Goal: Information Seeking & Learning: Learn about a topic

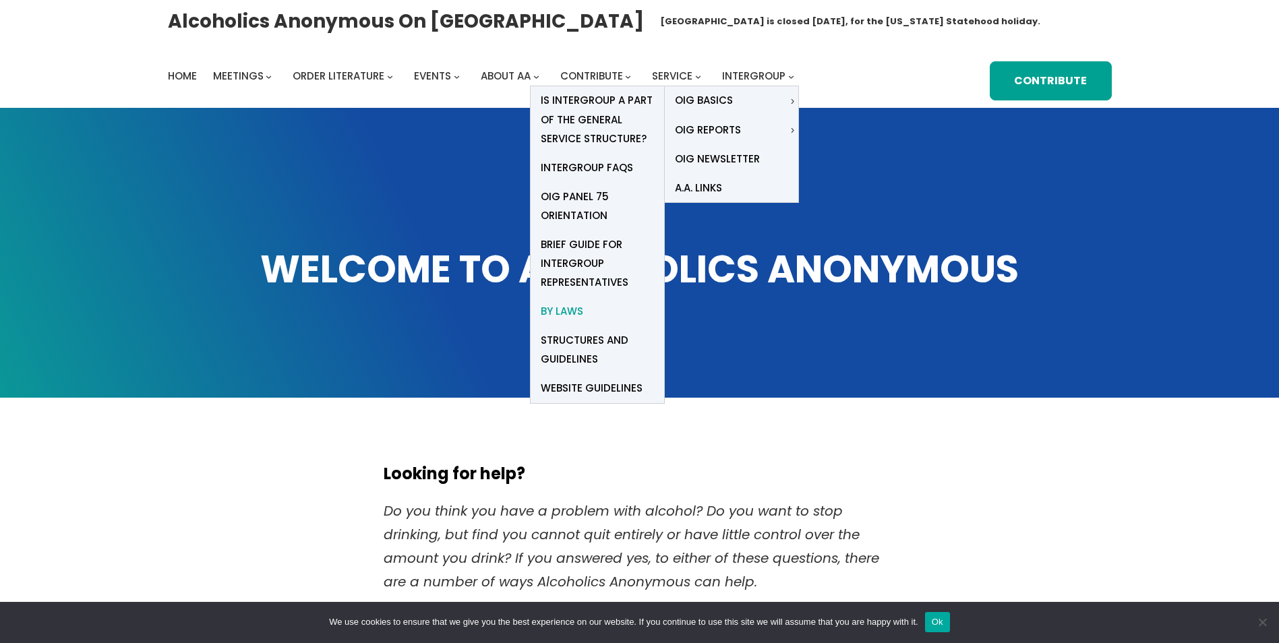
click at [564, 309] on span "By Laws" at bounding box center [562, 311] width 42 height 19
click at [574, 345] on span "Structures and Guidelines" at bounding box center [597, 350] width 113 height 38
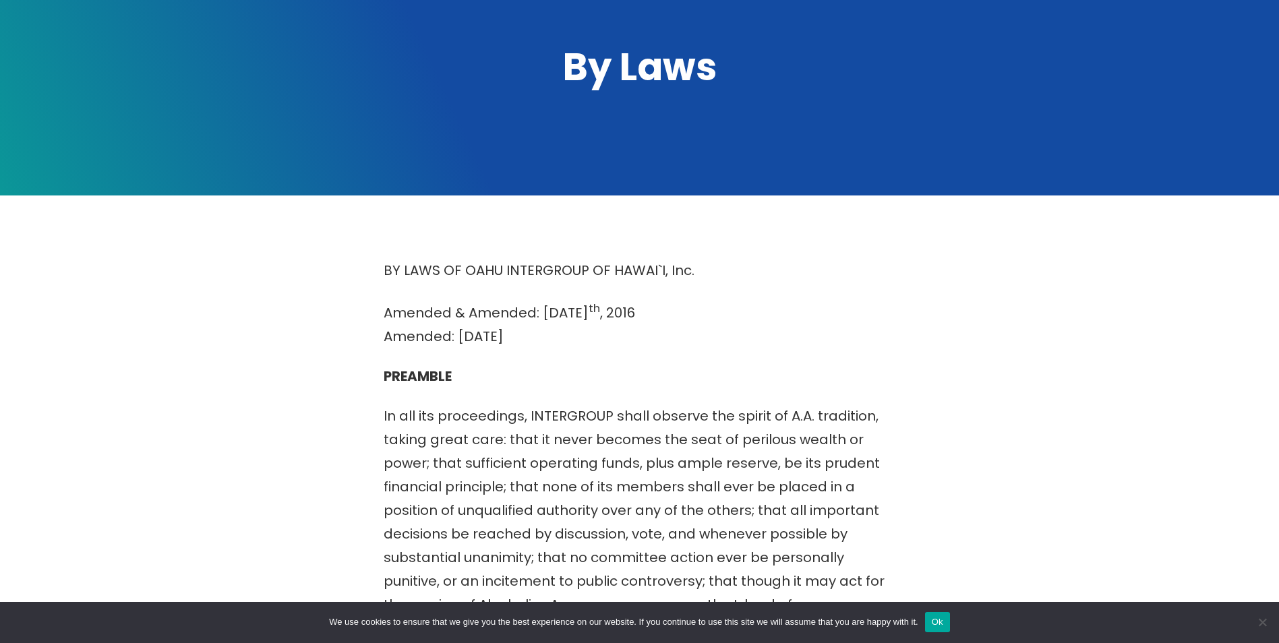
scroll to position [270, 0]
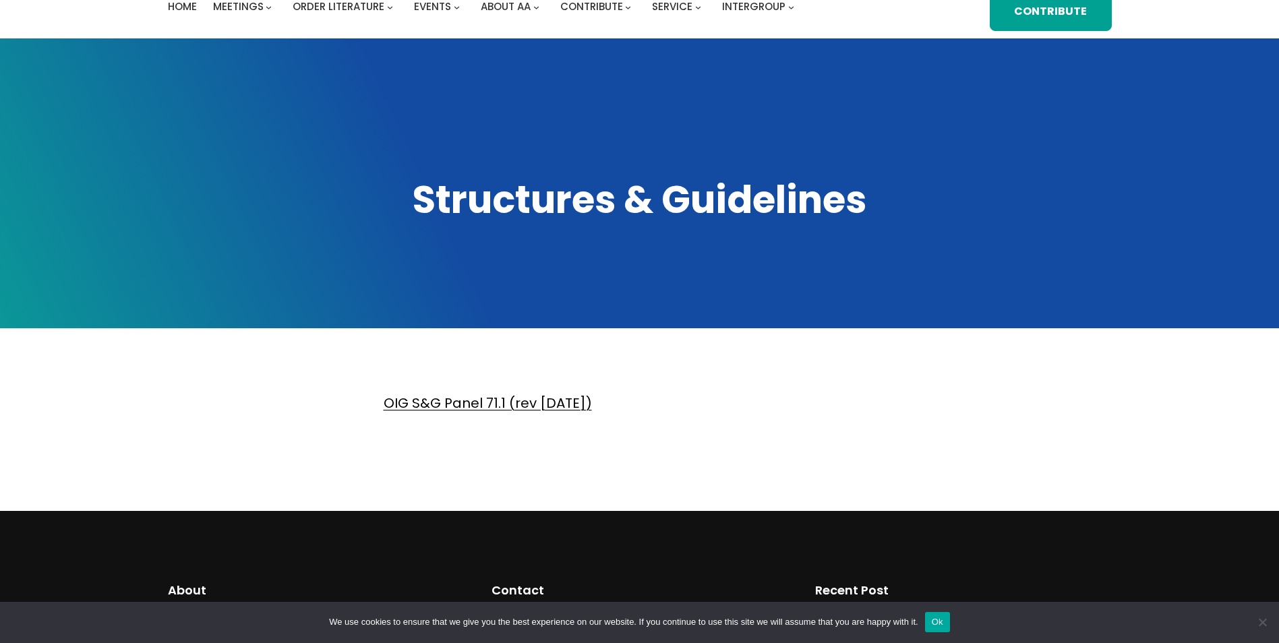
scroll to position [202, 0]
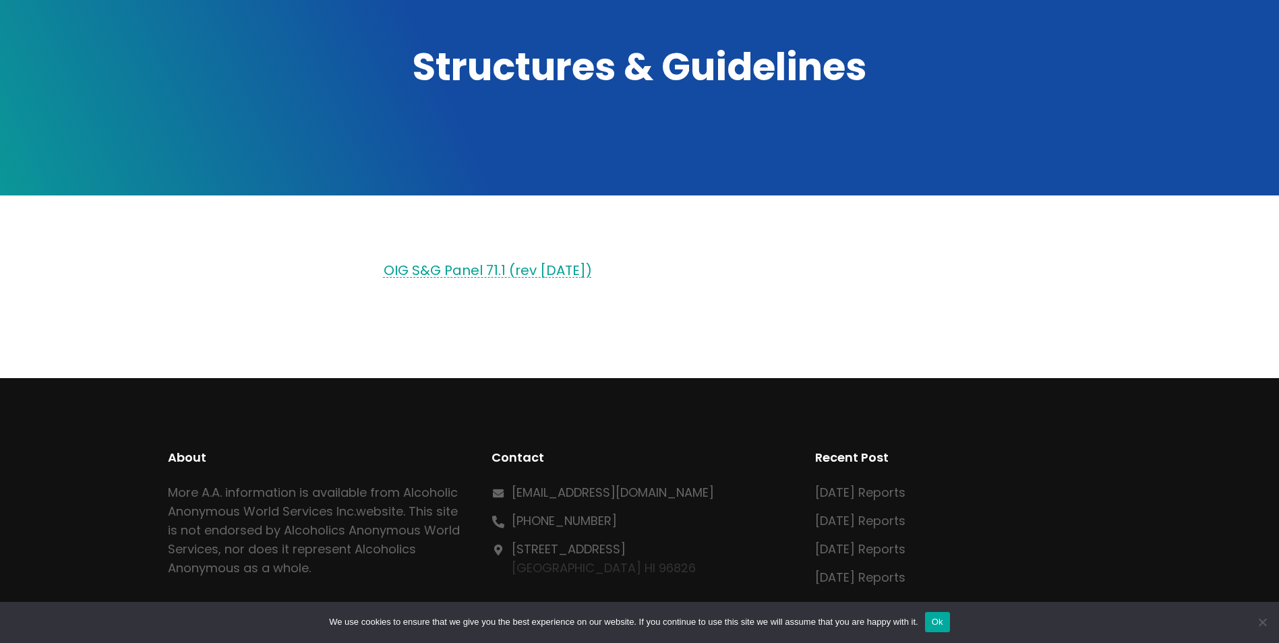
click at [550, 265] on link "OIG S&G Panel 71.1 (rev 2021.01.13)" at bounding box center [488, 270] width 208 height 19
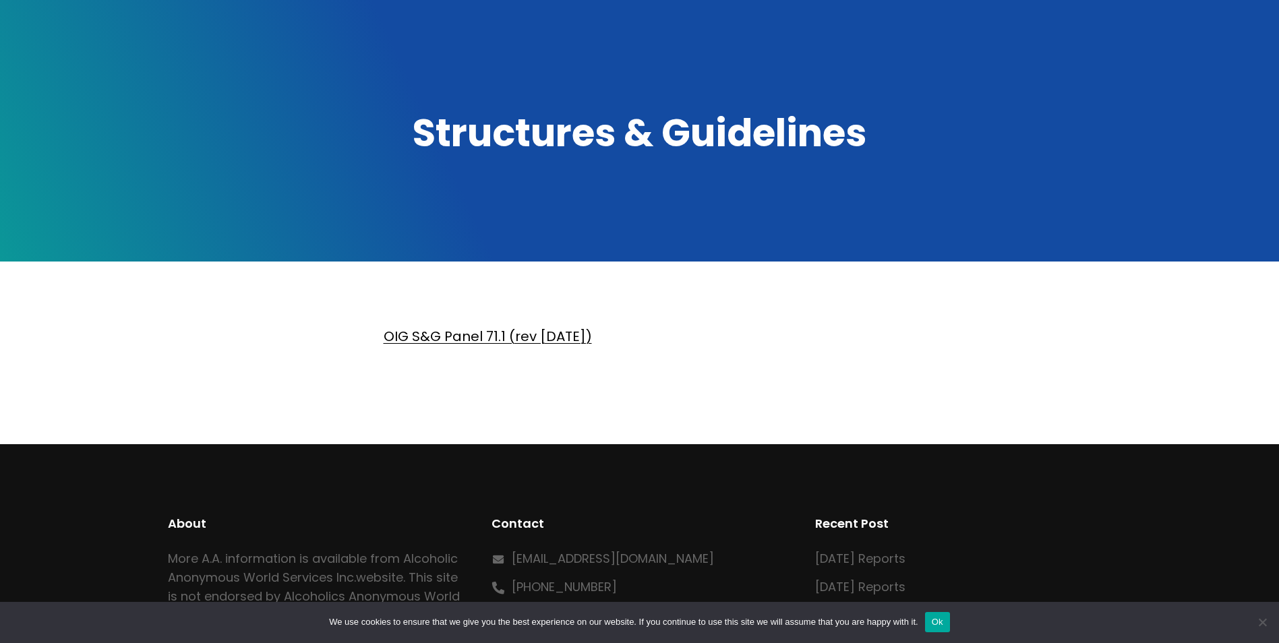
scroll to position [0, 0]
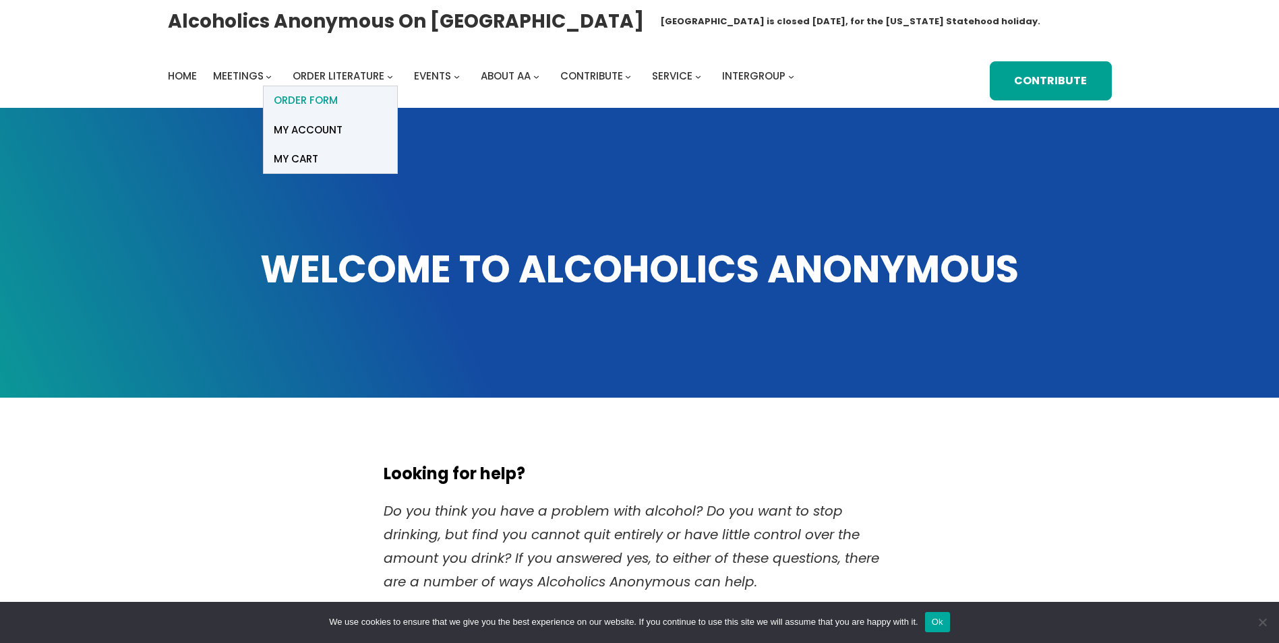
click at [305, 102] on span "ORDER FORM" at bounding box center [306, 100] width 64 height 19
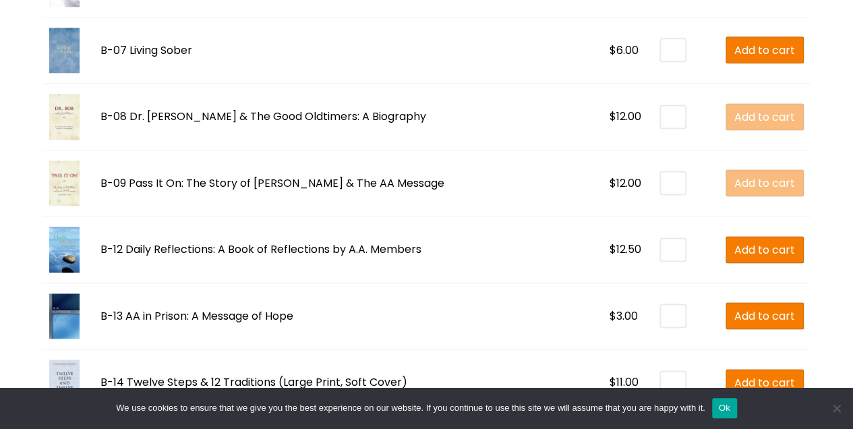
scroll to position [839, 0]
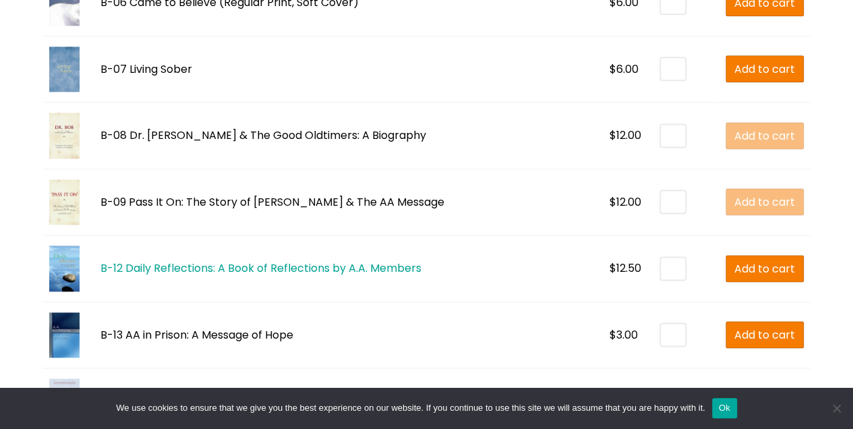
click at [251, 268] on link "B-12 Daily Reflections: A Book of Reflections by A.A. Members" at bounding box center [260, 268] width 321 height 16
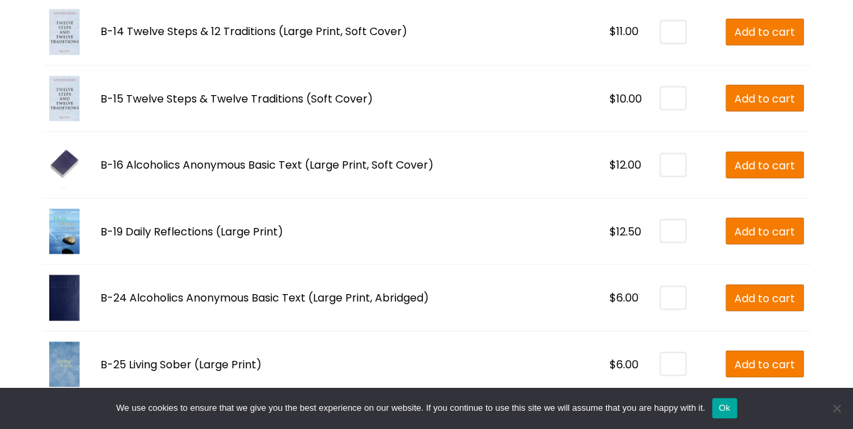
scroll to position [1214, 0]
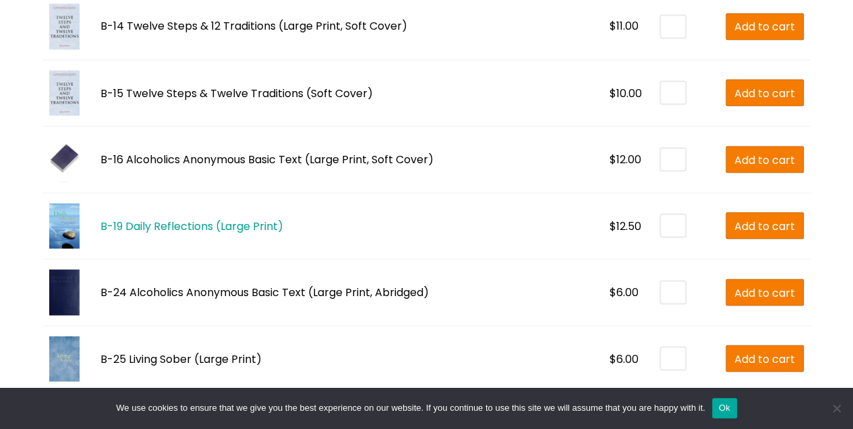
click at [196, 221] on link "B-19 Daily Reflections (Large Print)" at bounding box center [191, 226] width 183 height 16
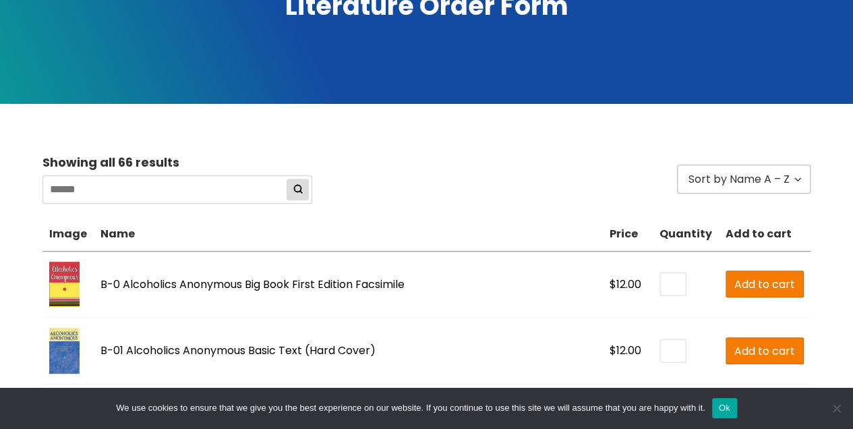
scroll to position [90, 0]
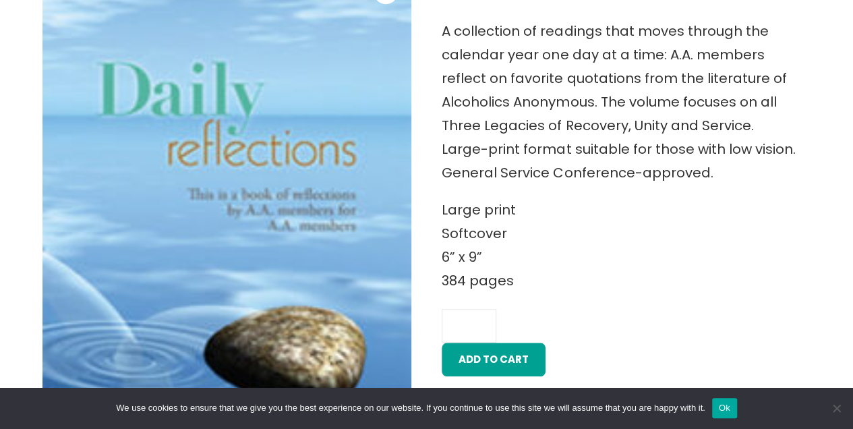
scroll to position [674, 0]
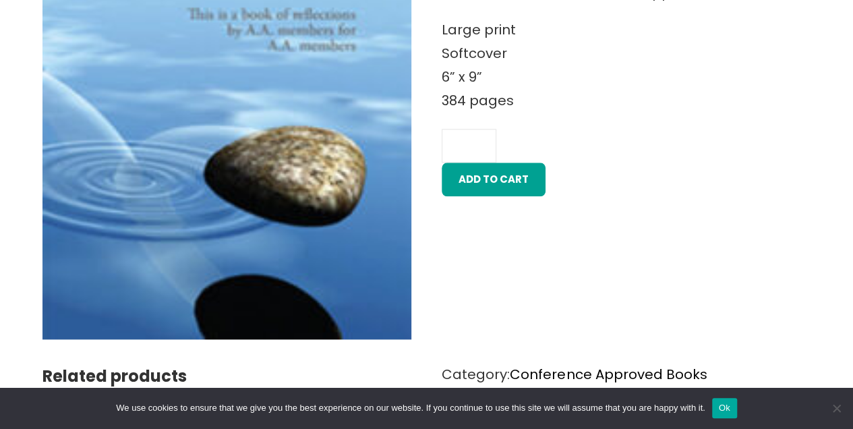
click at [273, 187] on img at bounding box center [226, 62] width 368 height 553
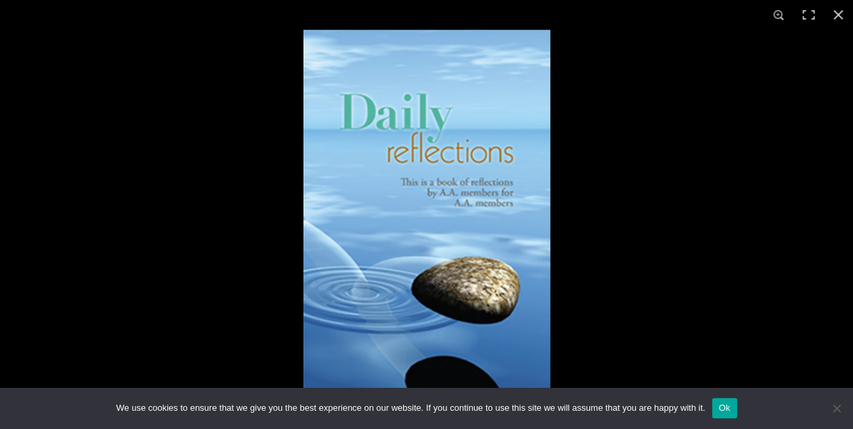
click at [444, 197] on img at bounding box center [426, 215] width 247 height 370
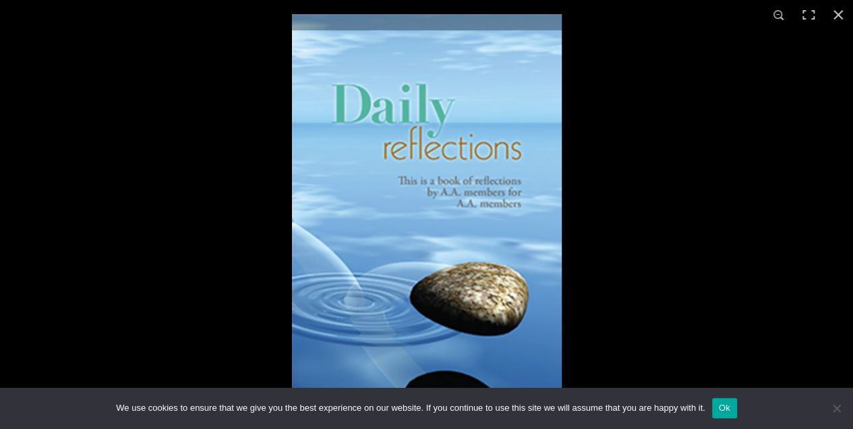
click at [502, 187] on img at bounding box center [427, 216] width 270 height 404
